Goal: Transaction & Acquisition: Book appointment/travel/reservation

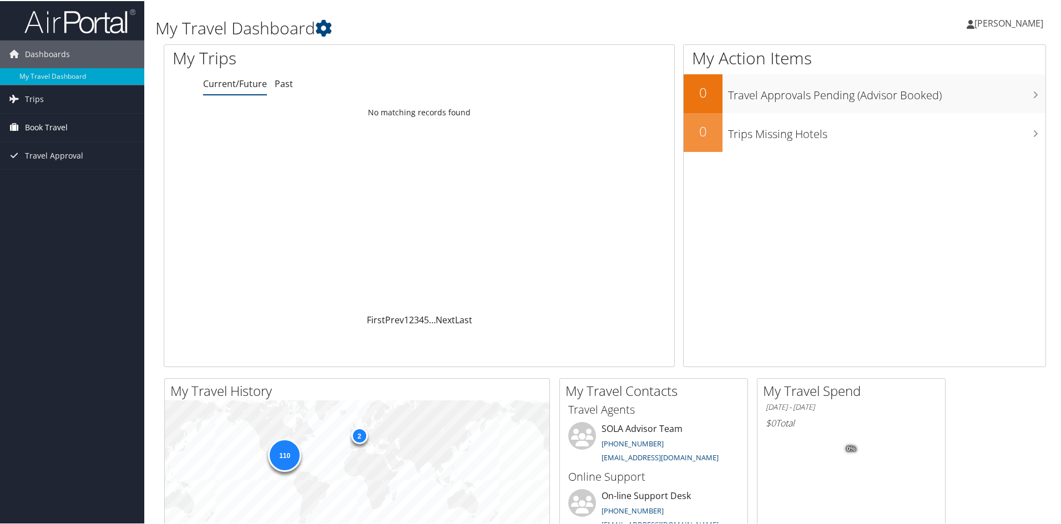
click at [53, 127] on span "Book Travel" at bounding box center [46, 127] width 43 height 28
click at [60, 163] on link "Book/Manage Online Trips" at bounding box center [72, 165] width 144 height 17
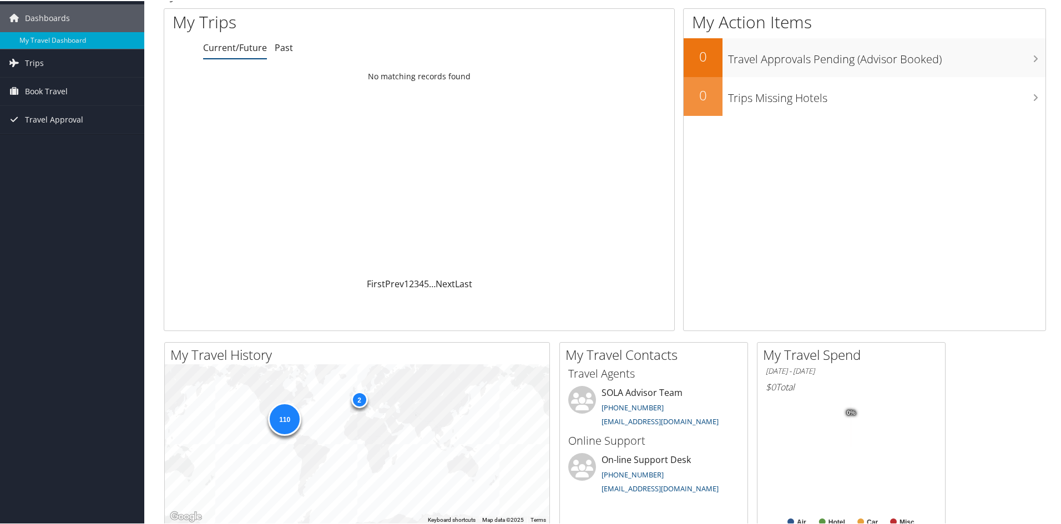
scroll to position [55, 0]
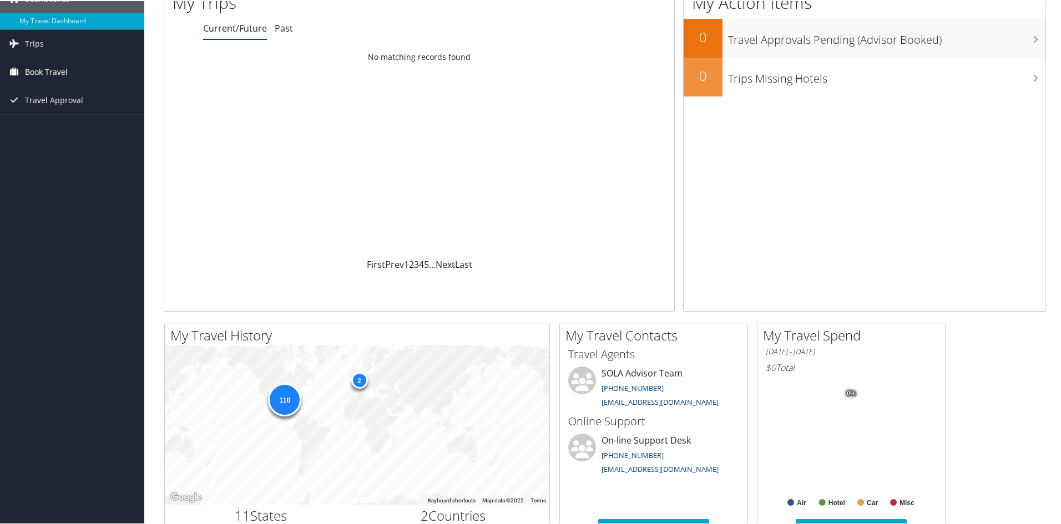
click at [52, 71] on span "Book Travel" at bounding box center [46, 71] width 43 height 28
click at [62, 111] on link "Book/Manage Online Trips" at bounding box center [72, 110] width 144 height 17
click at [75, 112] on link "Book/Manage Online Trips" at bounding box center [72, 110] width 144 height 17
click at [61, 110] on link "Book/Manage Online Trips" at bounding box center [72, 110] width 144 height 17
